Goal: Use online tool/utility: Utilize a website feature to perform a specific function

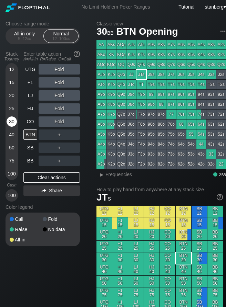
click at [10, 122] on div "30" at bounding box center [12, 122] width 10 height 10
click at [13, 125] on div "30" at bounding box center [12, 122] width 10 height 10
click at [60, 135] on div "R ✕" at bounding box center [59, 135] width 13 height 10
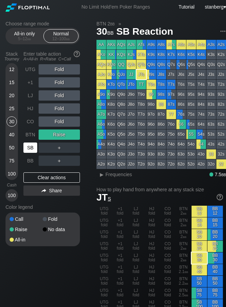
click at [25, 152] on div "SB" at bounding box center [30, 148] width 14 height 10
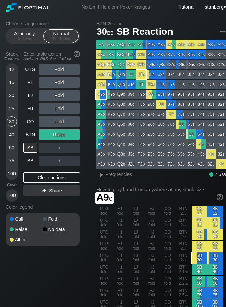
click at [100, 92] on div "A9o" at bounding box center [101, 95] width 10 height 10
click at [102, 94] on div "A9o" at bounding box center [101, 95] width 10 height 10
click at [106, 175] on span "Frequencies" at bounding box center [118, 175] width 26 height 6
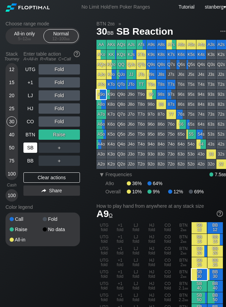
drag, startPoint x: 34, startPoint y: 178, endPoint x: 32, endPoint y: 142, distance: 36.2
click at [34, 178] on div "Clear actions" at bounding box center [51, 178] width 56 height 10
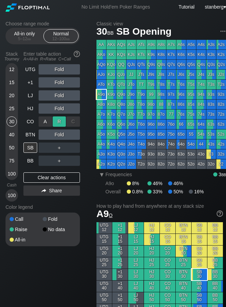
click at [60, 120] on div "R ✕" at bounding box center [59, 122] width 13 height 10
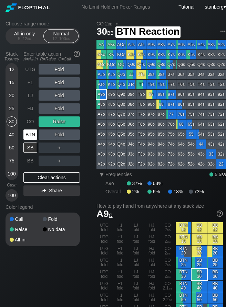
click at [29, 136] on div "BTN" at bounding box center [30, 135] width 14 height 10
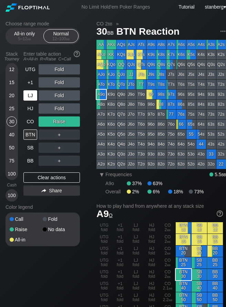
click at [27, 99] on div "LJ" at bounding box center [30, 95] width 14 height 10
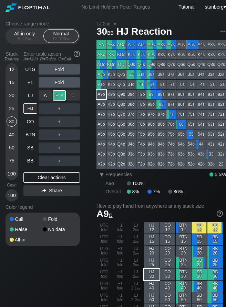
click at [54, 98] on div "R ✕" at bounding box center [59, 95] width 13 height 10
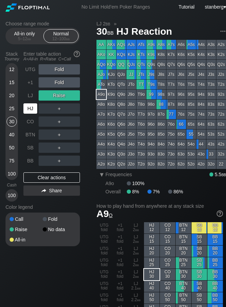
click at [33, 107] on div "HJ" at bounding box center [30, 109] width 14 height 10
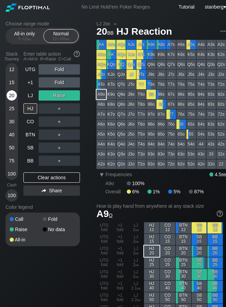
click at [13, 98] on div "20" at bounding box center [12, 95] width 10 height 10
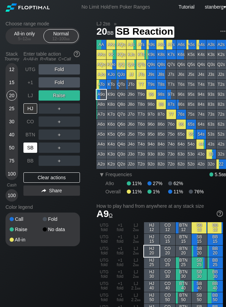
click at [28, 145] on div "SB" at bounding box center [30, 148] width 14 height 10
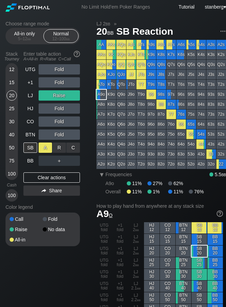
click at [47, 149] on div "A ✕" at bounding box center [45, 148] width 13 height 10
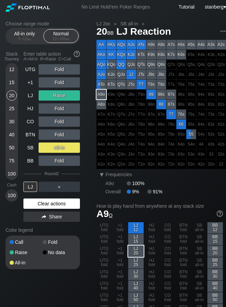
click at [42, 203] on div "Clear actions" at bounding box center [51, 204] width 56 height 10
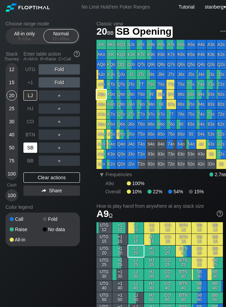
click at [30, 145] on div "SB" at bounding box center [30, 148] width 14 height 10
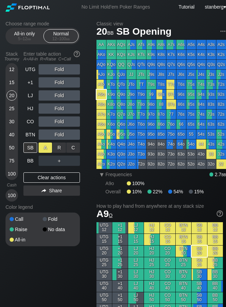
click at [44, 149] on div "A ✕" at bounding box center [45, 148] width 13 height 10
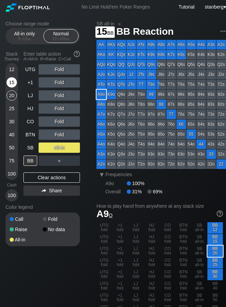
click at [10, 84] on div "15" at bounding box center [12, 82] width 10 height 10
